Goal: Task Accomplishment & Management: Complete application form

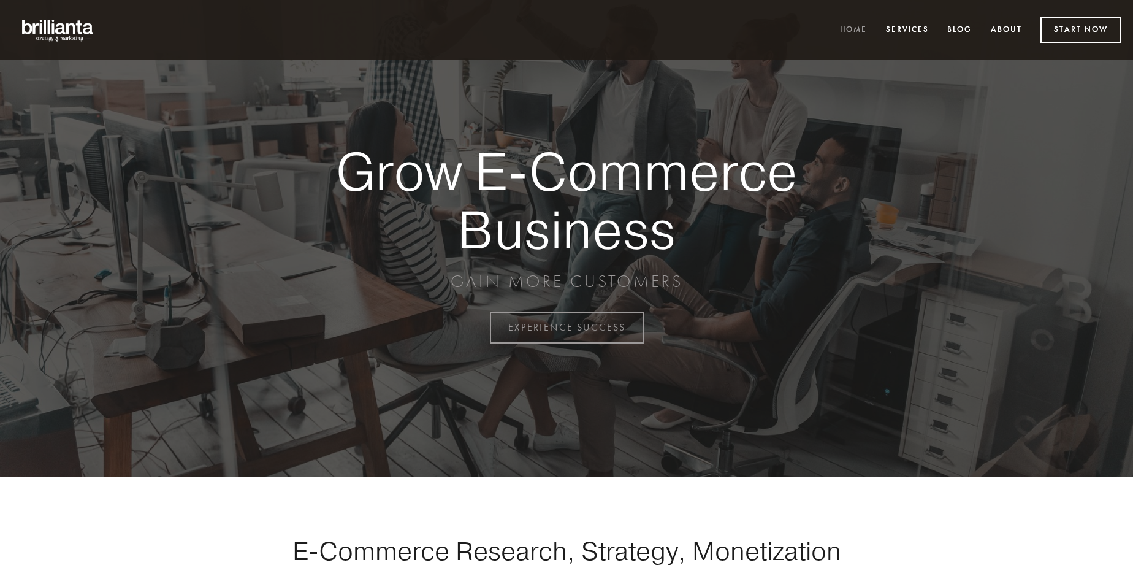
scroll to position [3215, 0]
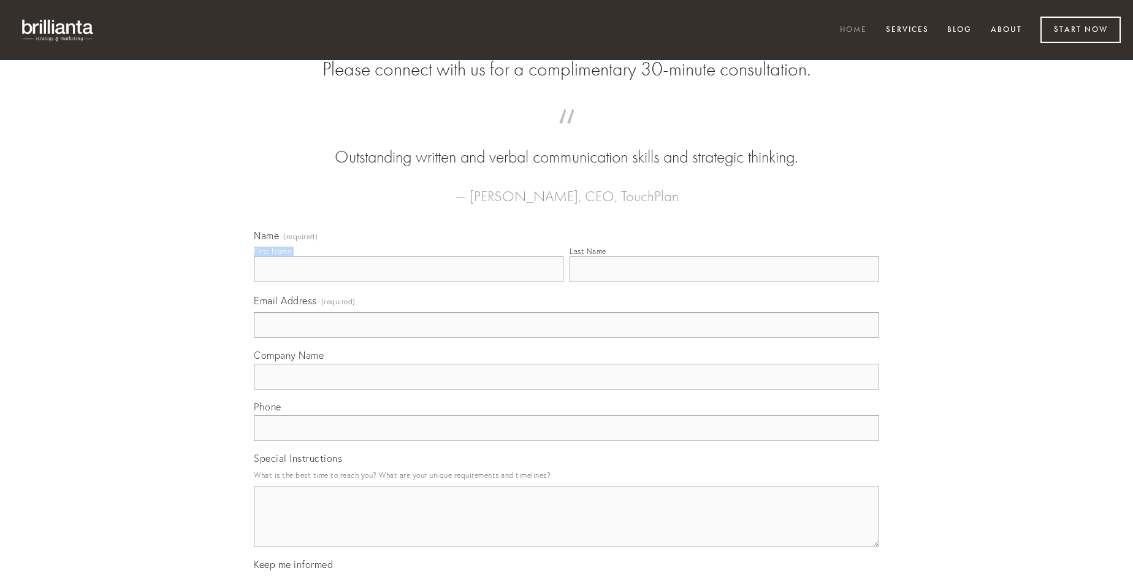
type input "[PERSON_NAME]"
click at [724, 282] on input "Last Name" at bounding box center [725, 269] width 310 height 26
type input "[PERSON_NAME]"
click at [567, 338] on input "Email Address (required)" at bounding box center [567, 325] width 626 height 26
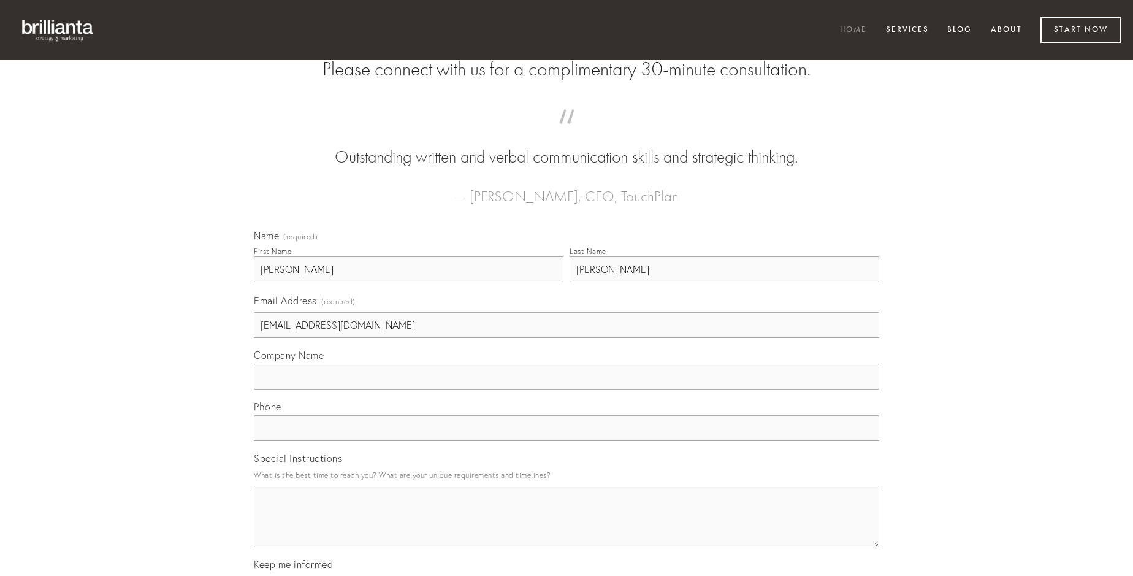
type input "[EMAIL_ADDRESS][DOMAIN_NAME]"
click at [567, 389] on input "Company Name" at bounding box center [567, 377] width 626 height 26
type input "peior"
click at [567, 441] on input "text" at bounding box center [567, 428] width 626 height 26
click at [567, 527] on textarea "Special Instructions" at bounding box center [567, 516] width 626 height 61
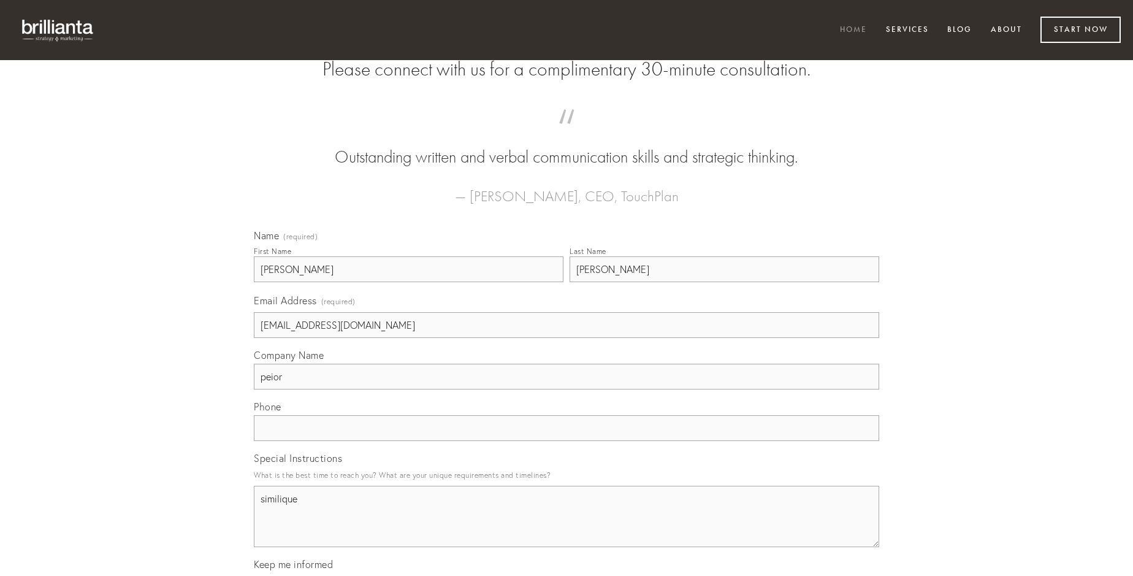
type textarea "similique"
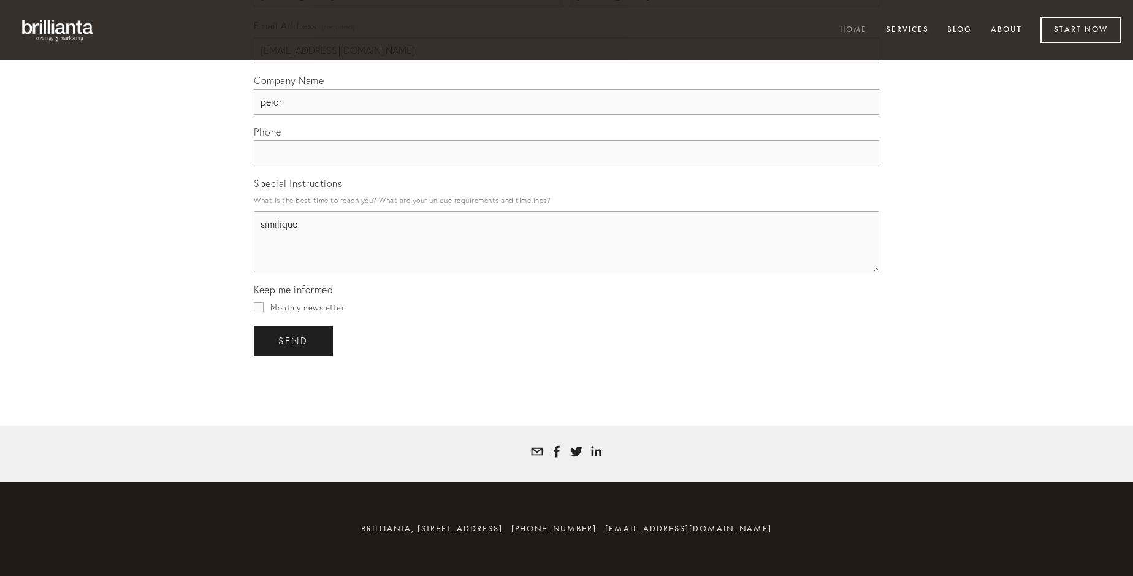
click at [294, 340] on span "send" at bounding box center [293, 340] width 30 height 11
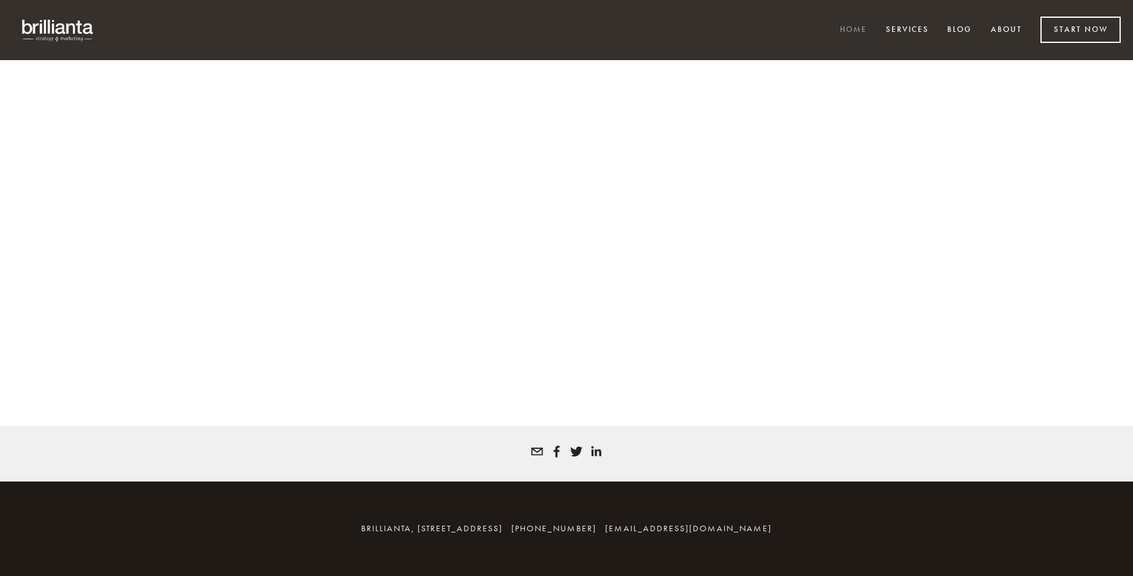
scroll to position [3198, 0]
